Goal: Navigation & Orientation: Find specific page/section

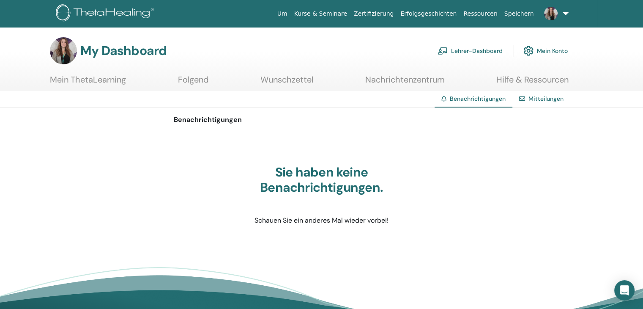
click at [479, 52] on link "Lehrer-Dashboard" at bounding box center [470, 50] width 65 height 19
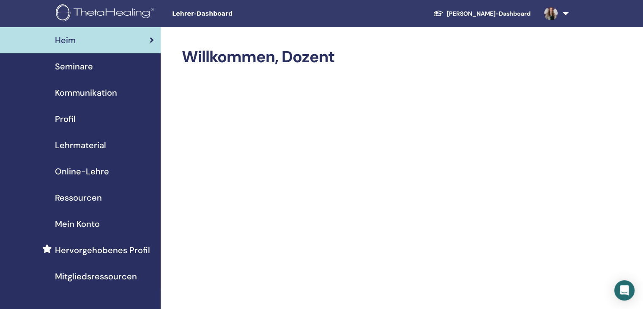
click at [79, 65] on span "Seminare" at bounding box center [74, 66] width 38 height 13
